Goal: Information Seeking & Learning: Learn about a topic

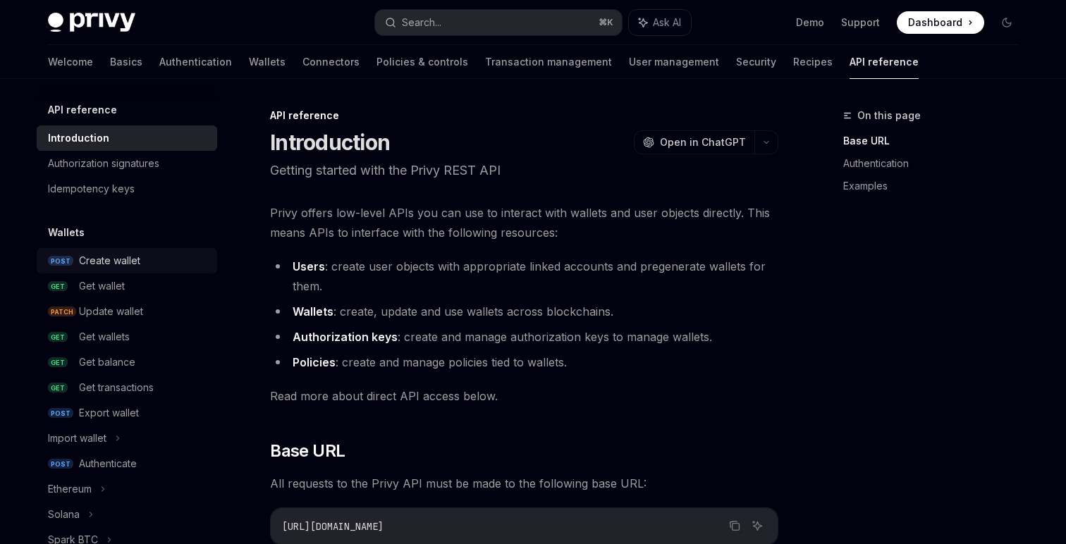
click at [171, 256] on div "Create wallet" at bounding box center [144, 260] width 130 height 17
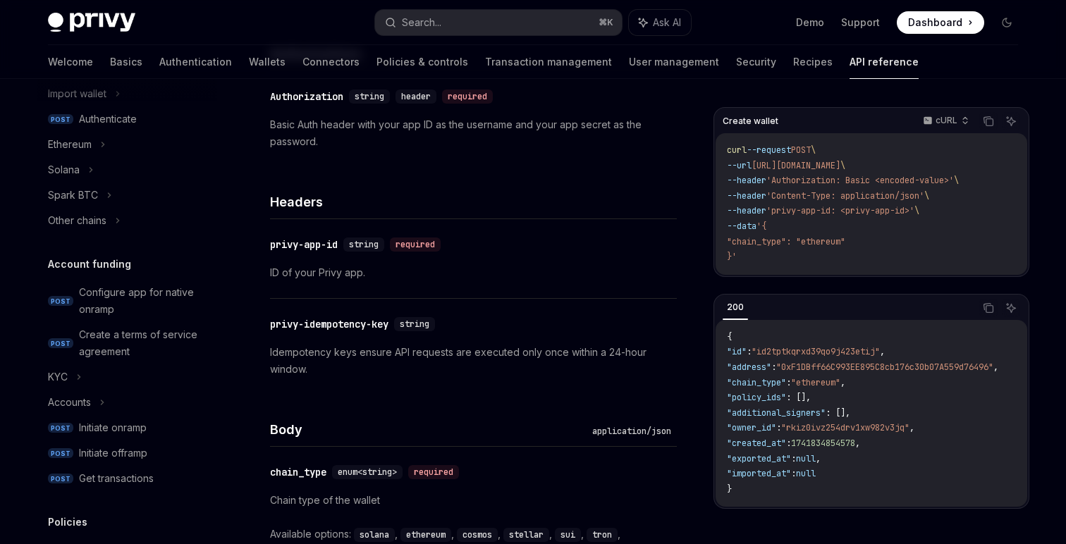
scroll to position [371, 0]
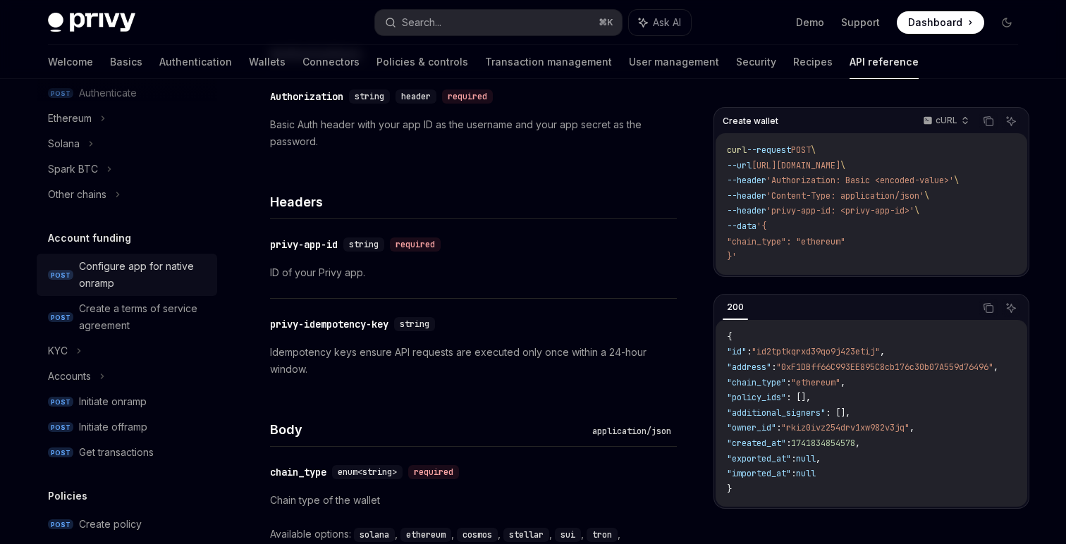
click at [189, 266] on div "Configure app for native onramp" at bounding box center [144, 275] width 130 height 34
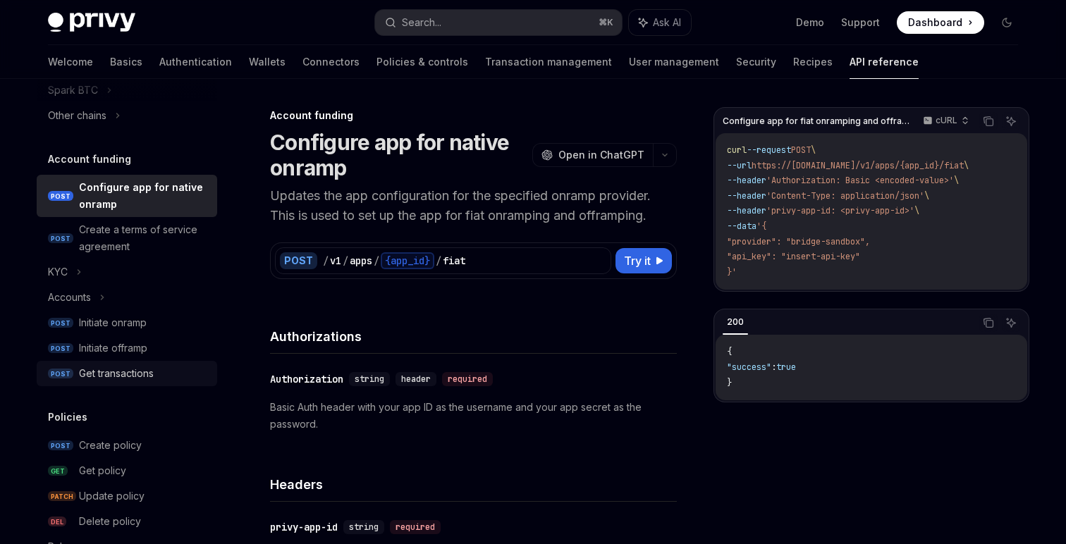
scroll to position [477, 0]
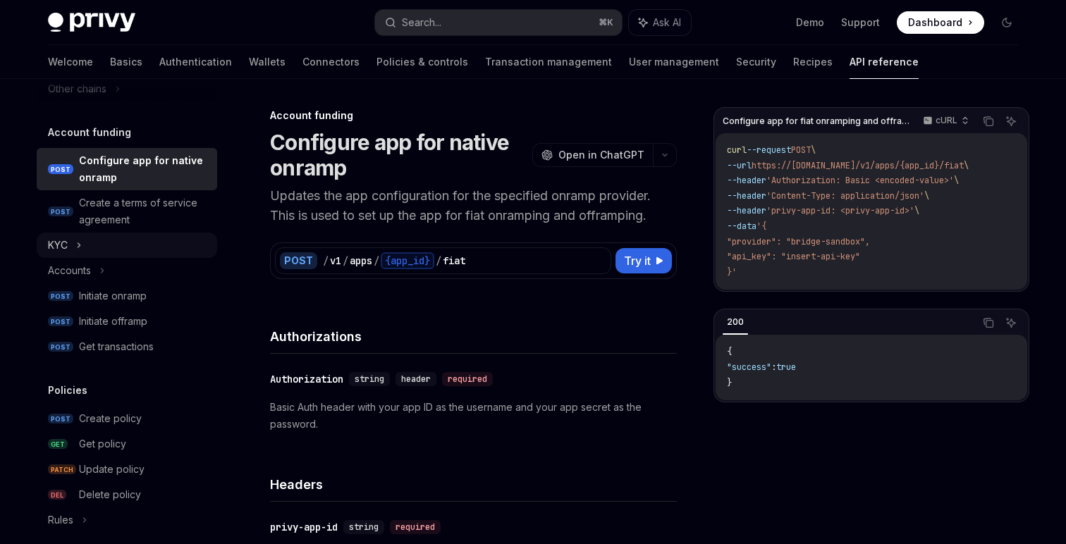
click at [163, 253] on div "KYC" at bounding box center [127, 245] width 180 height 25
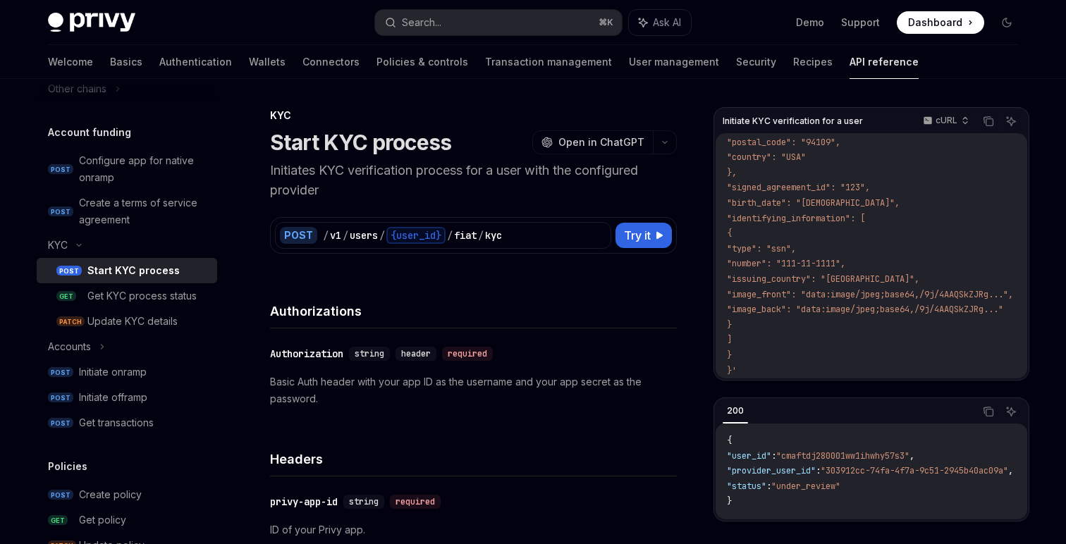
scroll to position [32, 0]
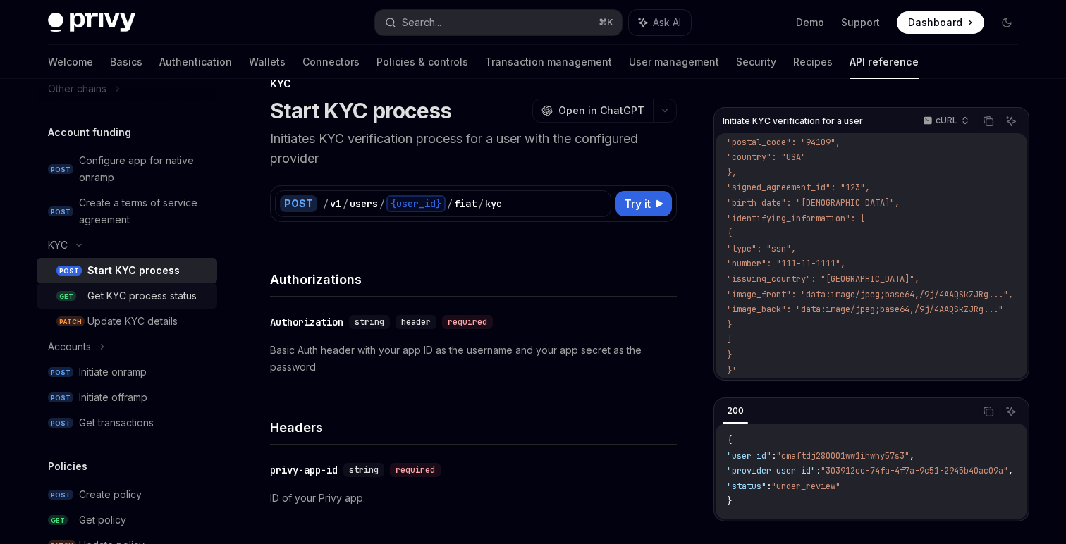
click at [180, 297] on div "Get KYC process status" at bounding box center [141, 296] width 109 height 17
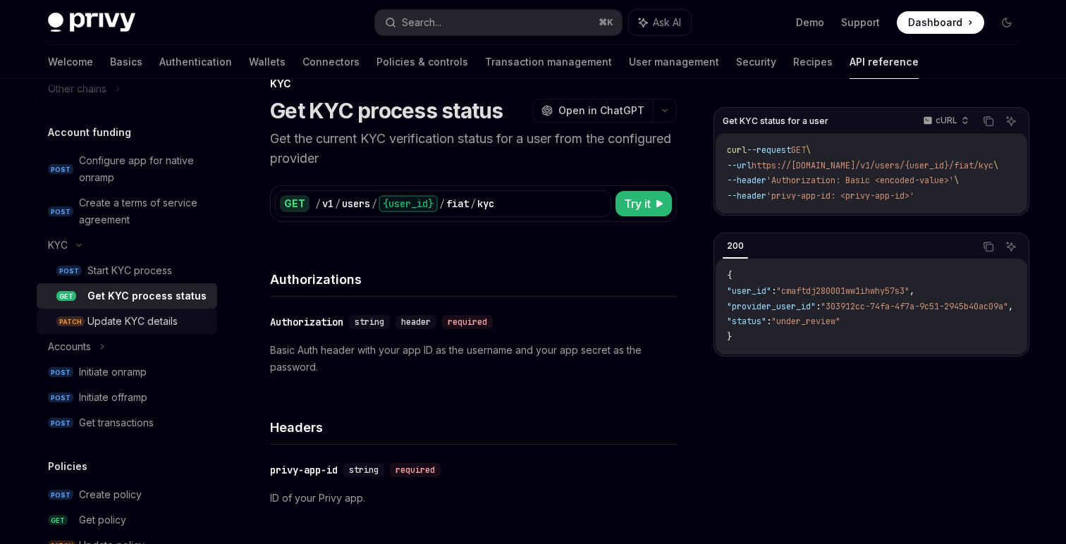
click at [185, 313] on div "Update KYC details" at bounding box center [147, 321] width 121 height 17
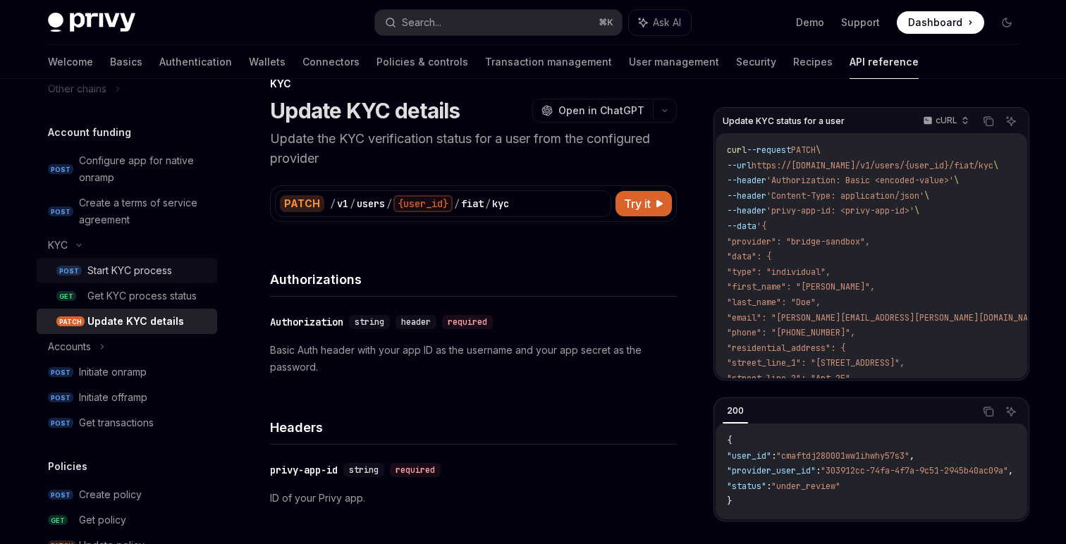
click at [198, 269] on div "Start KYC process" at bounding box center [147, 270] width 121 height 17
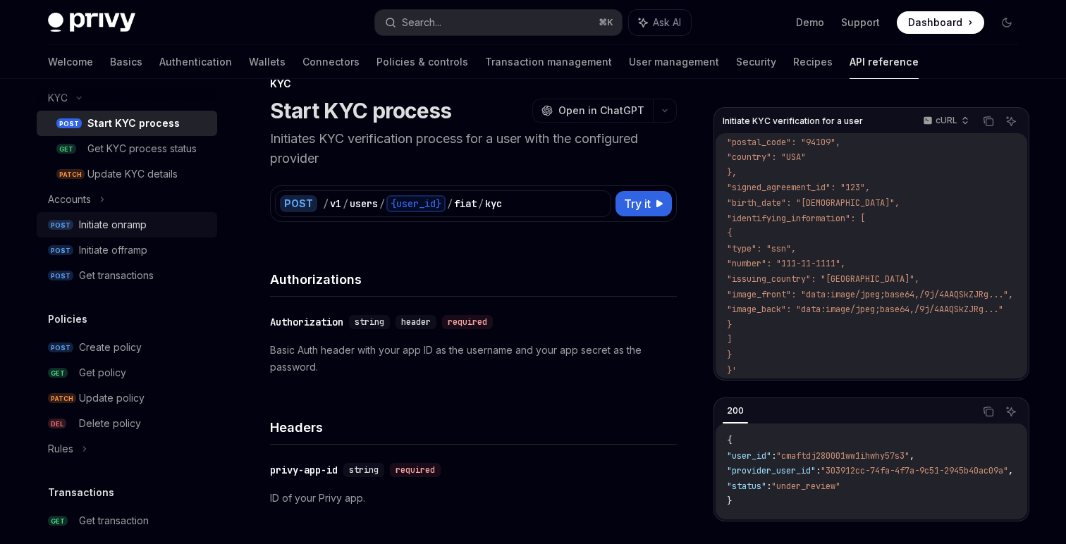
scroll to position [663, 0]
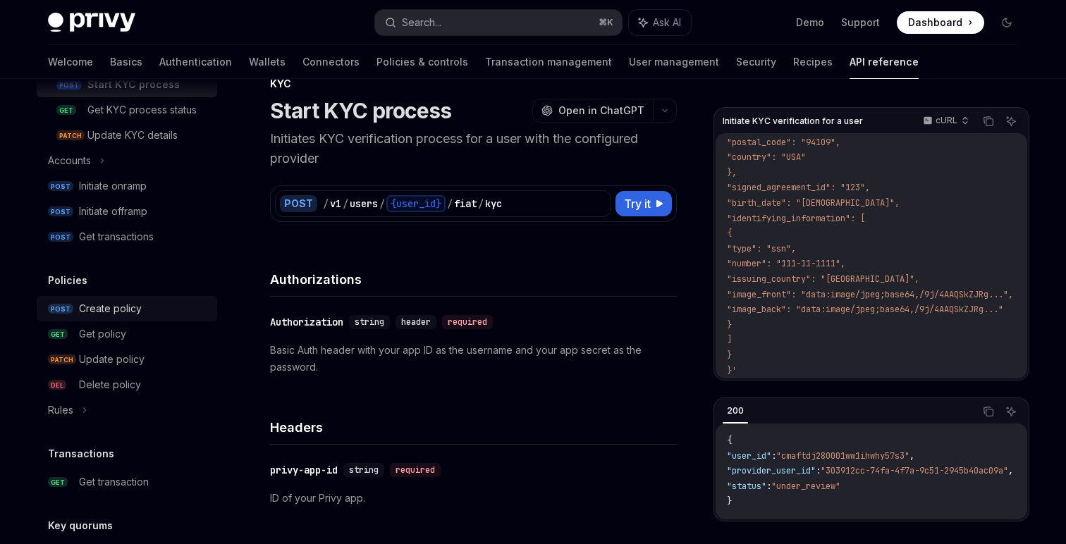
click at [185, 296] on link "POST Create policy" at bounding box center [127, 308] width 180 height 25
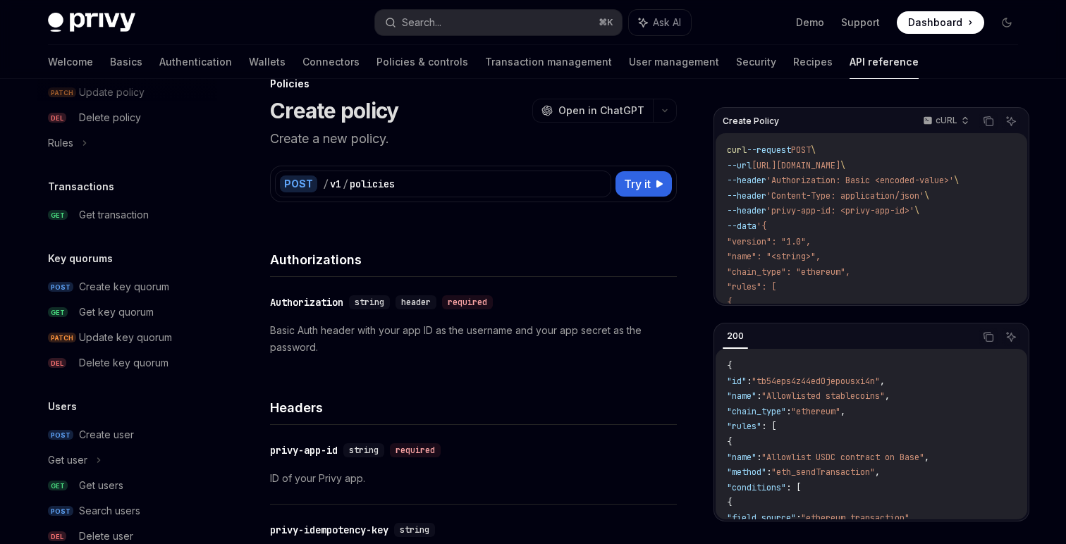
scroll to position [1014, 0]
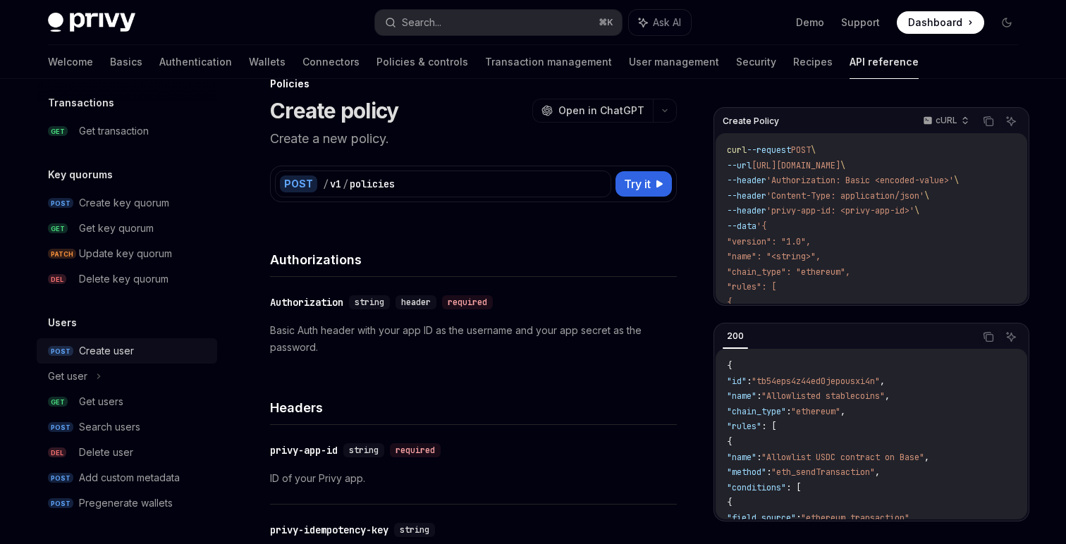
click at [148, 356] on div "Create user" at bounding box center [144, 351] width 130 height 17
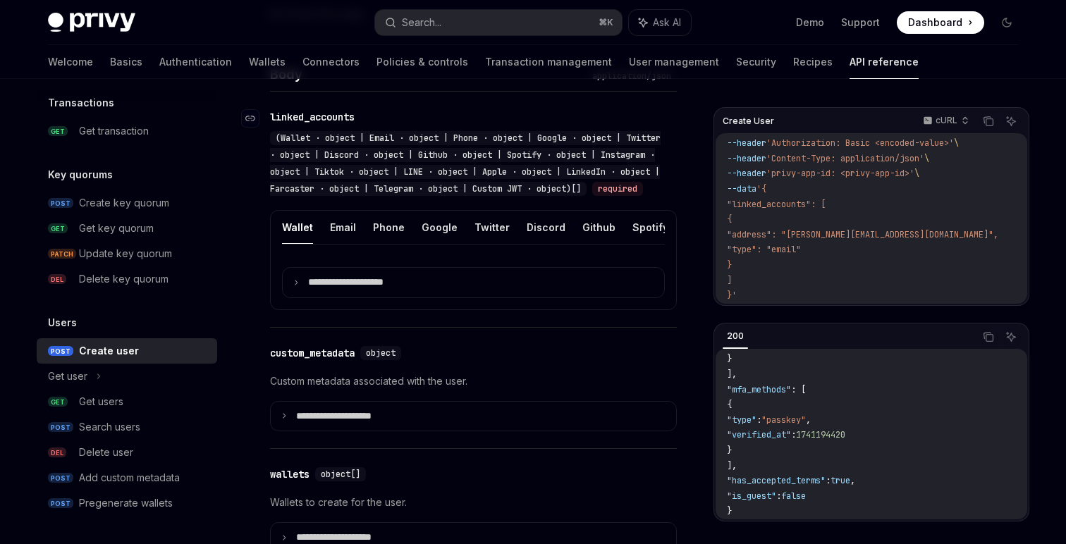
scroll to position [532, 0]
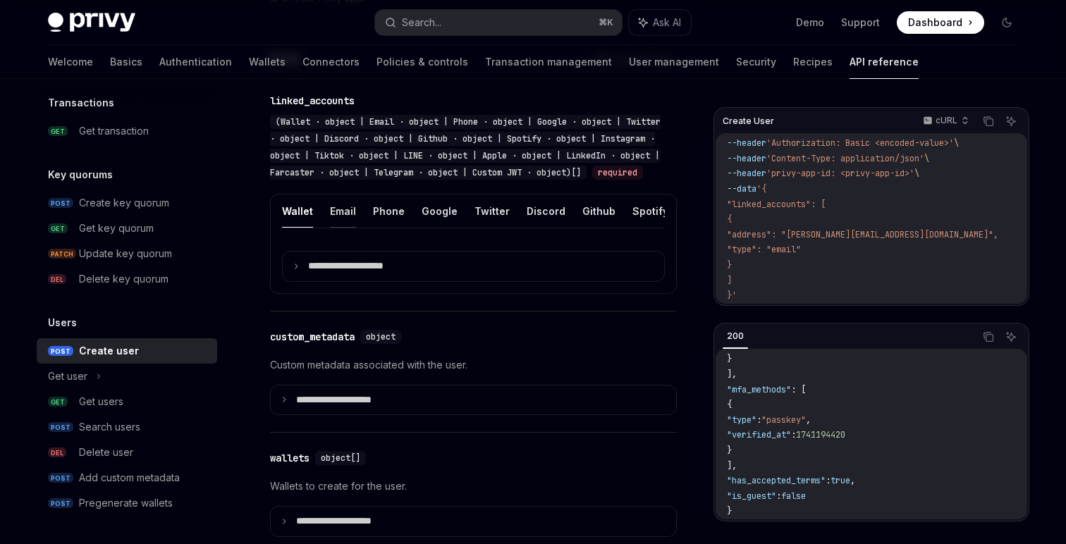
click at [330, 226] on button "Email" at bounding box center [343, 211] width 26 height 33
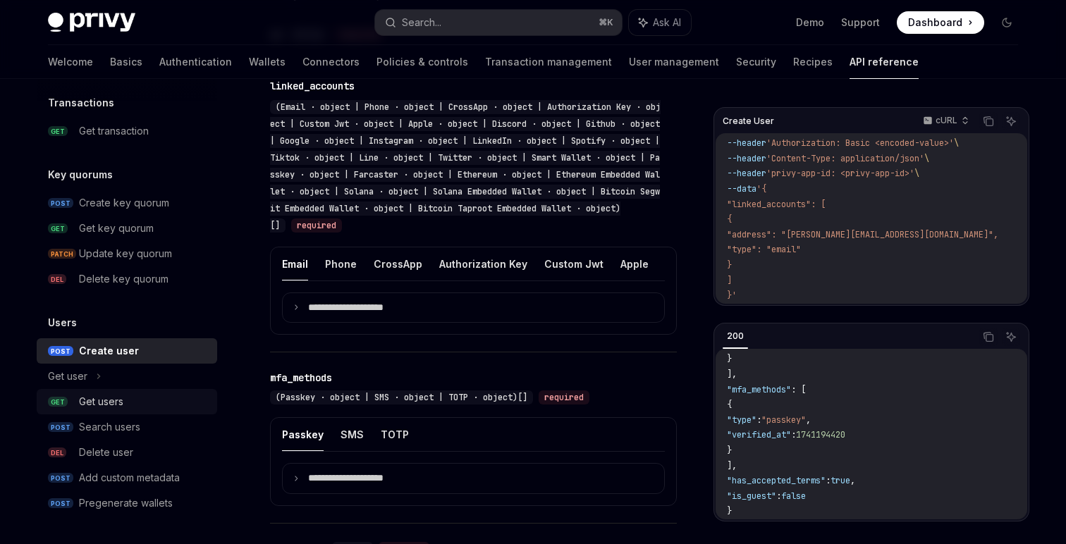
scroll to position [1246, 0]
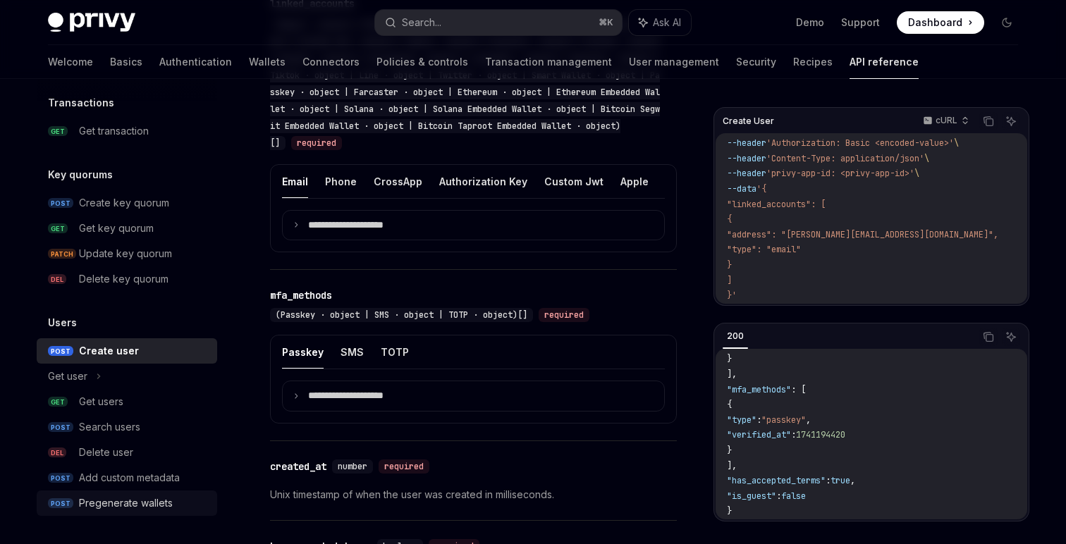
click at [171, 501] on div "Pregenerate wallets" at bounding box center [126, 503] width 94 height 17
type textarea "*"
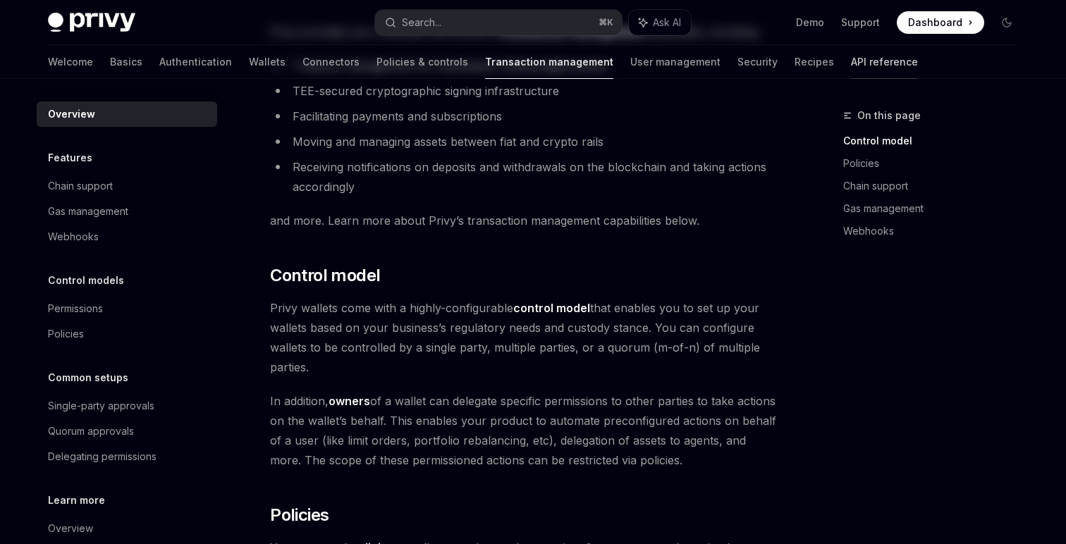
scroll to position [171, 0]
